Goal: Transaction & Acquisition: Download file/media

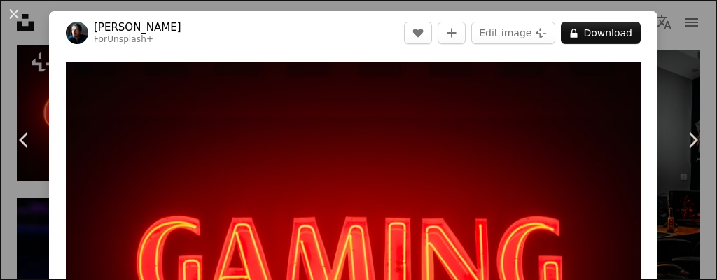
scroll to position [62, 0]
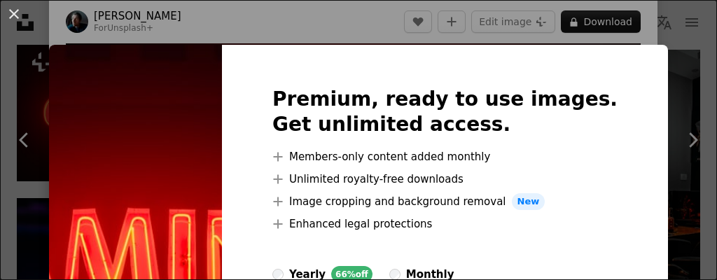
click at [599, 64] on div "Premium, ready to use images. Get unlimited access. A plus sign Members-only co…" at bounding box center [445, 246] width 446 height 403
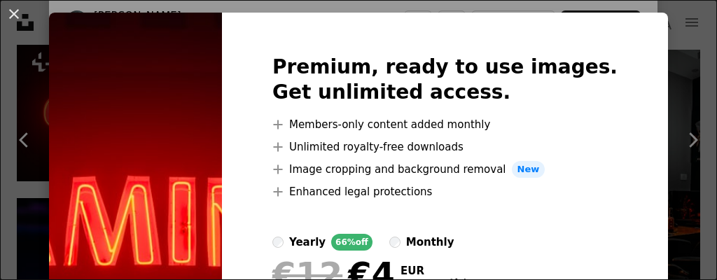
scroll to position [0, 0]
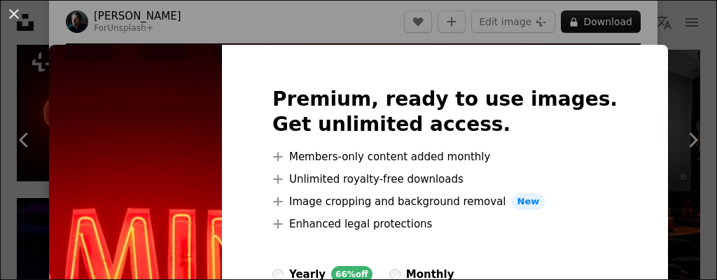
click at [36, 89] on div "An X shape Premium, ready to use images. Get unlimited access. A plus sign Memb…" at bounding box center [358, 140] width 717 height 280
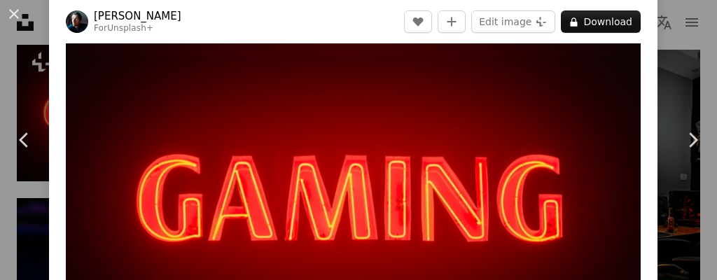
click at [376, 22] on header "[PERSON_NAME] For Unsplash+ A heart A plus sign Edit image Plus sign for Unspla…" at bounding box center [353, 21] width 609 height 43
click at [482, 155] on img "Zoom in on this image" at bounding box center [353, 191] width 575 height 383
click at [634, 125] on img "Zoom in on this image" at bounding box center [353, 191] width 575 height 383
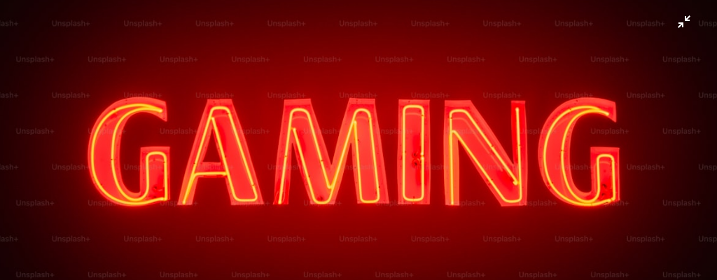
click at [687, 22] on img "Zoom out on this image" at bounding box center [358, 143] width 719 height 479
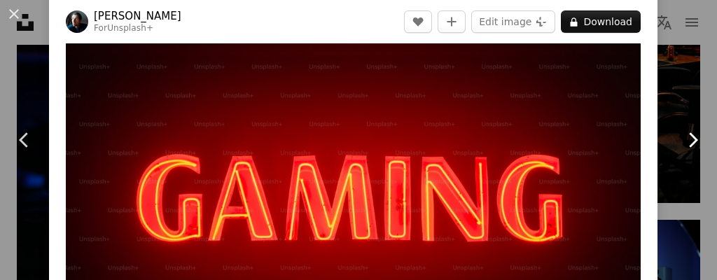
click at [696, 139] on icon at bounding box center [693, 139] width 9 height 15
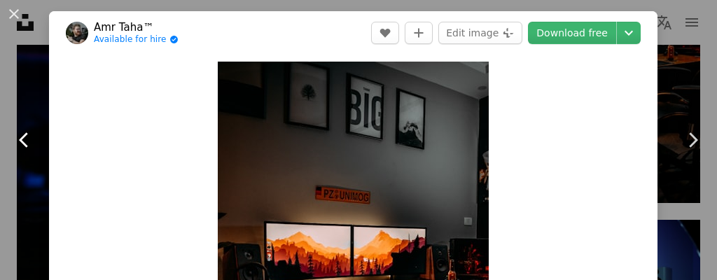
click at [15, 148] on icon "Chevron left" at bounding box center [24, 140] width 22 height 22
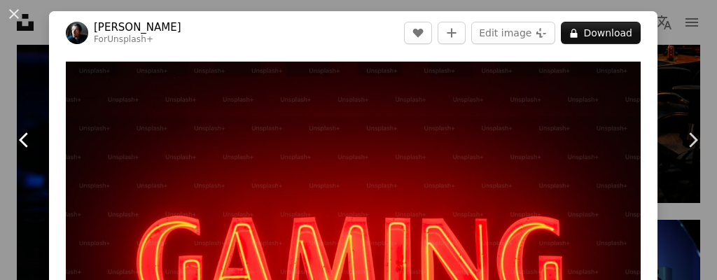
click at [15, 148] on icon "Chevron left" at bounding box center [24, 140] width 22 height 22
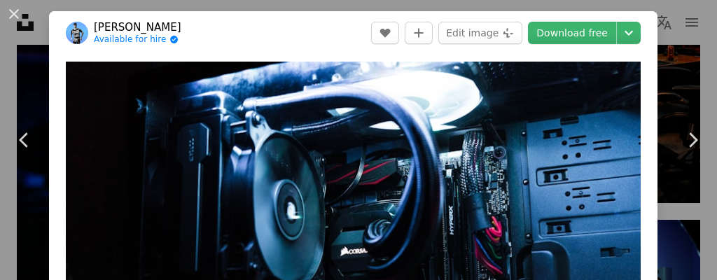
click at [8, 47] on div "An X shape Chevron left Chevron right [PERSON_NAME] Available for hire A checkm…" at bounding box center [358, 140] width 717 height 280
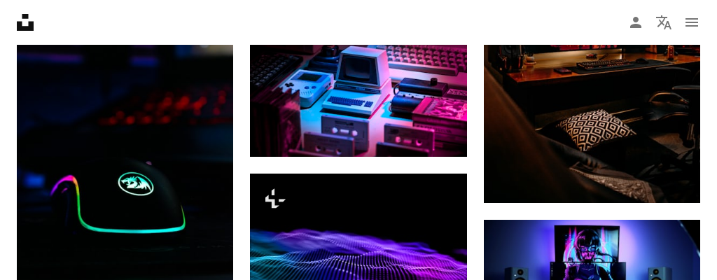
click at [8, 47] on div "Plus sign for Unsplash+ A heart A plus sign [PERSON_NAME] For Unsplash+ A lock …" at bounding box center [358, 156] width 717 height 1564
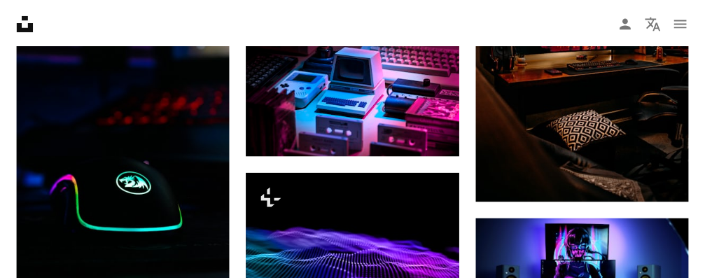
scroll to position [840, 0]
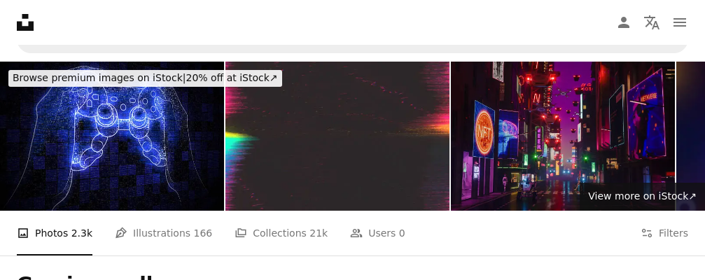
scroll to position [0, 0]
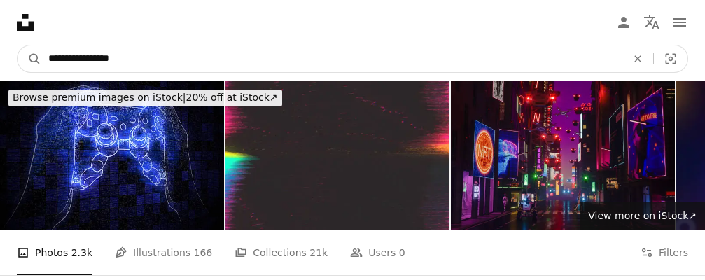
click at [337, 67] on input "**********" at bounding box center [331, 59] width 581 height 27
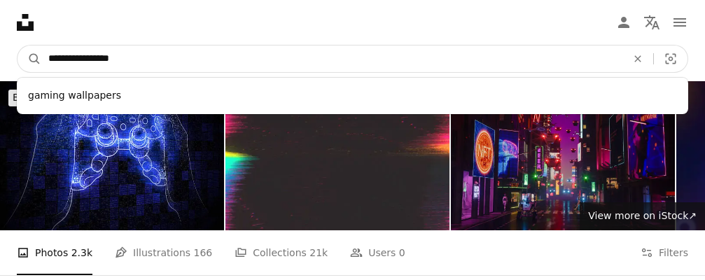
click at [18, 46] on button "A magnifying glass" at bounding box center [30, 59] width 24 height 27
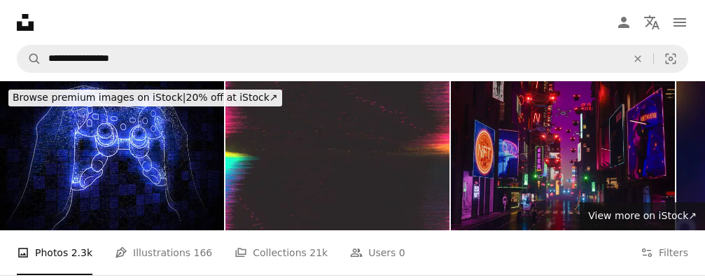
click at [326, 34] on nav "Unsplash logo Unsplash Home A photo Pen Tool A compass A stack of folders Downl…" at bounding box center [352, 22] width 705 height 45
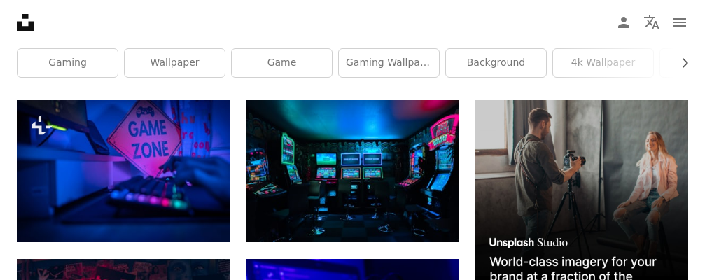
scroll to position [280, 0]
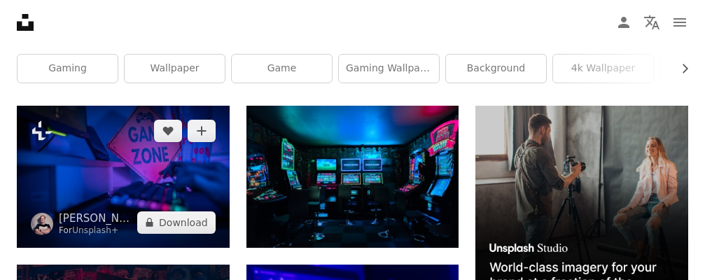
click at [189, 176] on img at bounding box center [123, 177] width 213 height 142
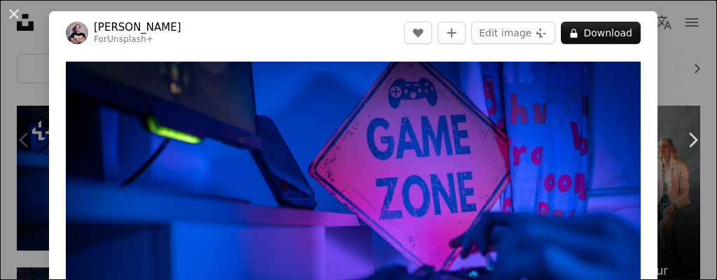
click at [36, 38] on div "An X shape Chevron left Chevron right [PERSON_NAME] For Unsplash+ A heart A plu…" at bounding box center [358, 140] width 717 height 280
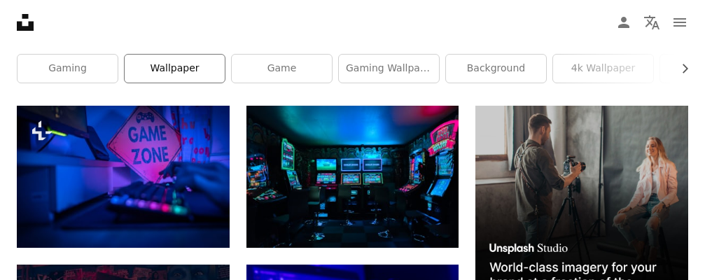
click at [154, 73] on link "wallpaper" at bounding box center [175, 69] width 100 height 28
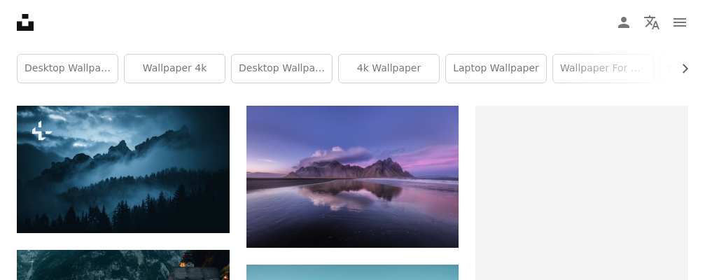
drag, startPoint x: 154, startPoint y: 73, endPoint x: 95, endPoint y: 71, distance: 59.6
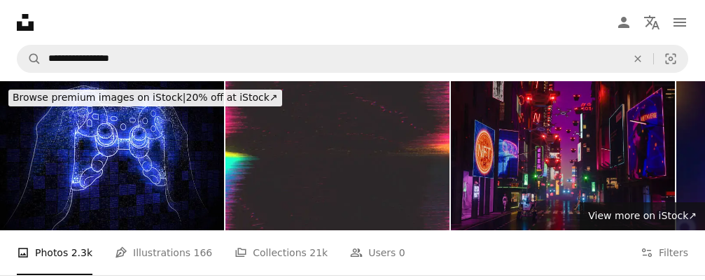
scroll to position [280, 0]
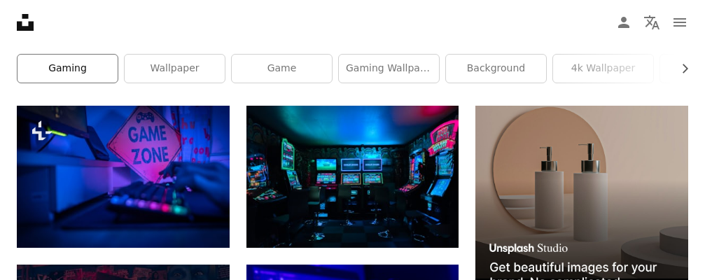
click at [71, 69] on link "gaming" at bounding box center [68, 69] width 100 height 28
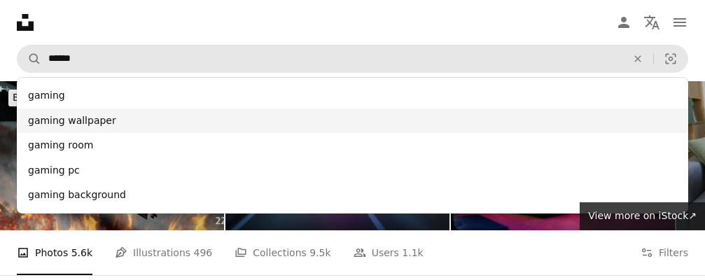
click at [161, 127] on div "gaming wallpaper" at bounding box center [353, 121] width 672 height 25
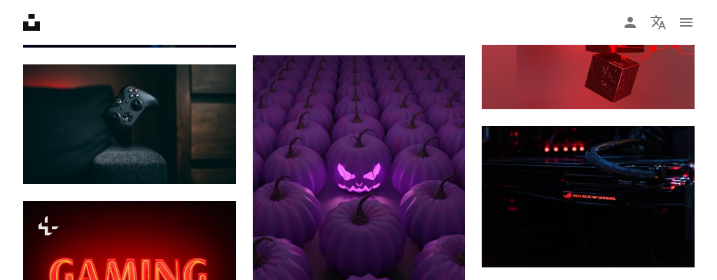
scroll to position [1120, 0]
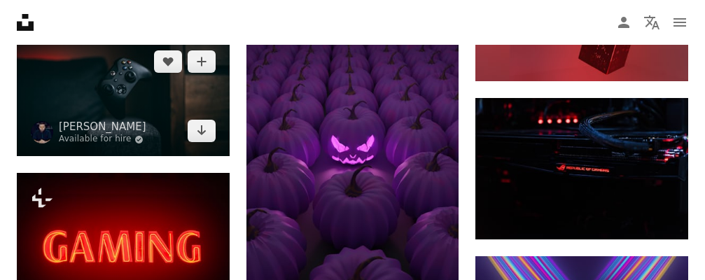
click at [100, 84] on img at bounding box center [123, 96] width 213 height 120
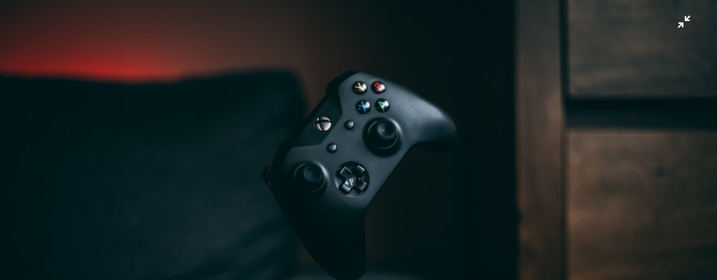
scroll to position [59, 0]
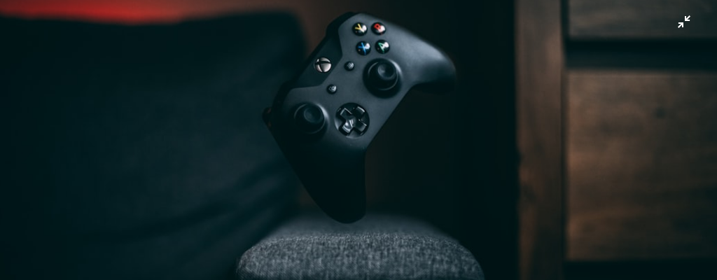
click at [386, 94] on img "Zoom out on this image" at bounding box center [358, 142] width 719 height 405
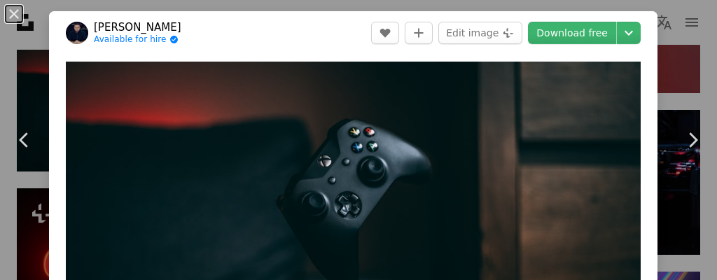
scroll to position [62, 0]
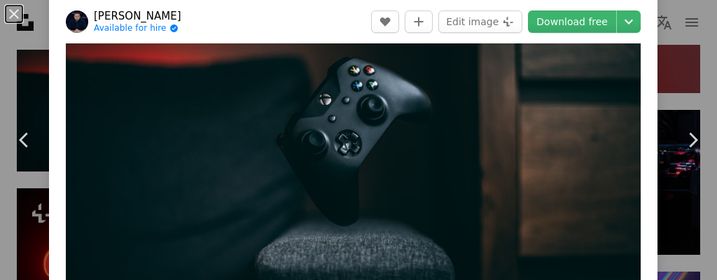
click at [386, 94] on img "Zoom in on this image" at bounding box center [353, 162] width 575 height 324
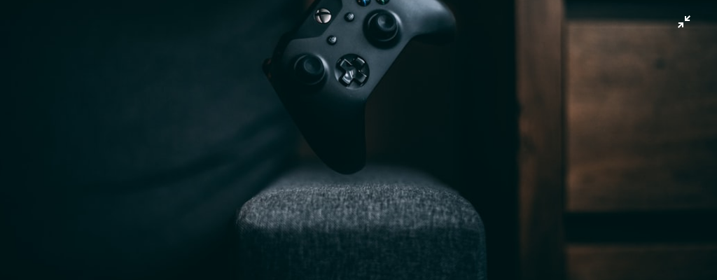
scroll to position [116, 0]
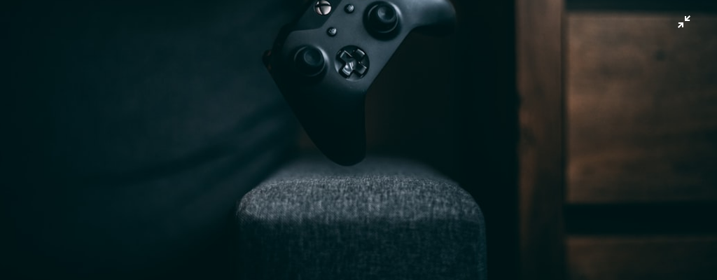
click at [692, 29] on img "Zoom out on this image" at bounding box center [358, 85] width 719 height 405
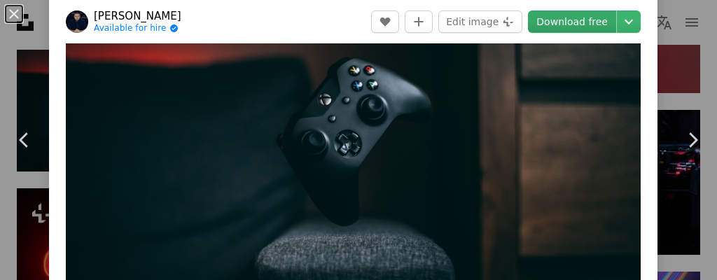
click at [589, 22] on link "Download free" at bounding box center [572, 22] width 88 height 22
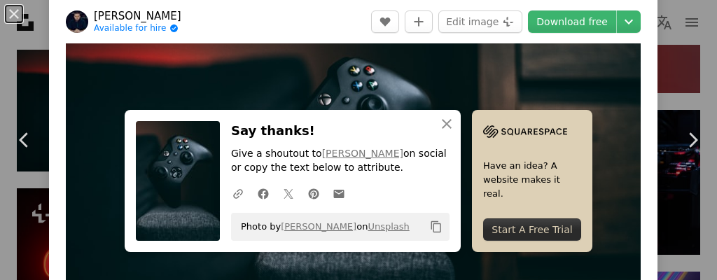
click at [519, 228] on div "Start A Free Trial" at bounding box center [532, 229] width 98 height 22
click at [0, 102] on link "Chevron left" at bounding box center [24, 140] width 49 height 134
click at [695, 140] on icon at bounding box center [693, 139] width 9 height 15
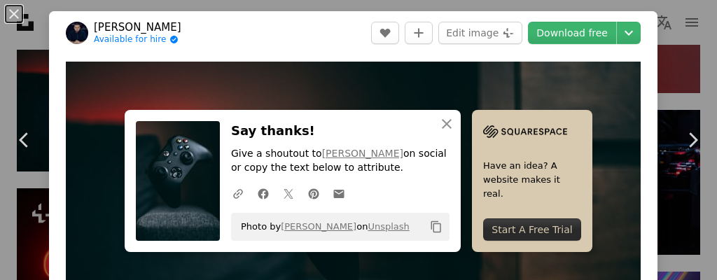
click at [43, 6] on div "An X shape Chevron left Chevron right [PERSON_NAME] Available for hire A checkm…" at bounding box center [358, 140] width 717 height 280
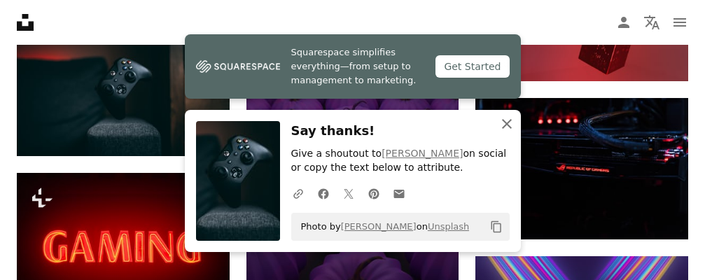
click at [506, 124] on icon "button" at bounding box center [507, 124] width 10 height 10
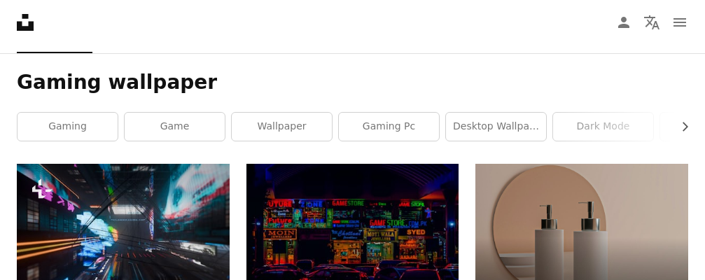
scroll to position [224, 0]
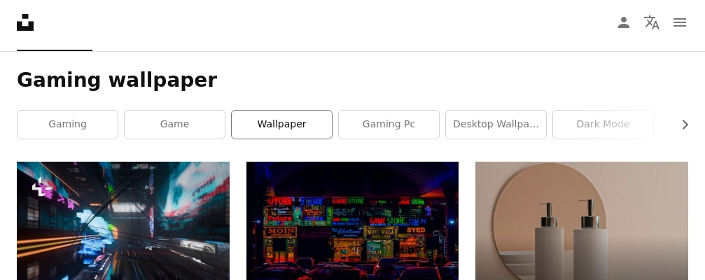
click at [251, 131] on link "wallpaper" at bounding box center [282, 125] width 100 height 28
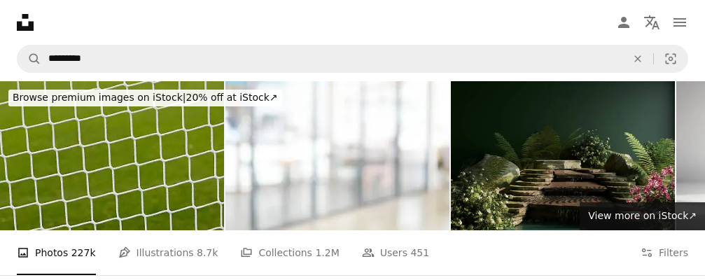
click at [275, 28] on nav "Unsplash logo Unsplash Home A photo Pen Tool A compass A stack of folders Downl…" at bounding box center [352, 22] width 705 height 45
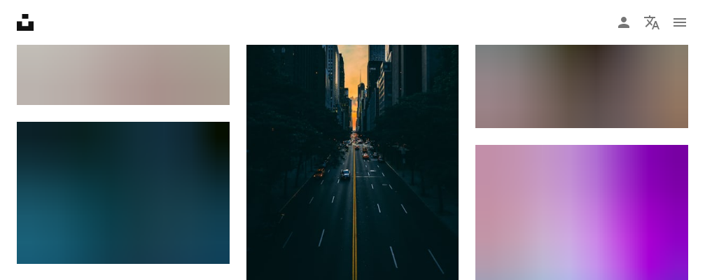
scroll to position [952, 0]
